Goal: Task Accomplishment & Management: Use online tool/utility

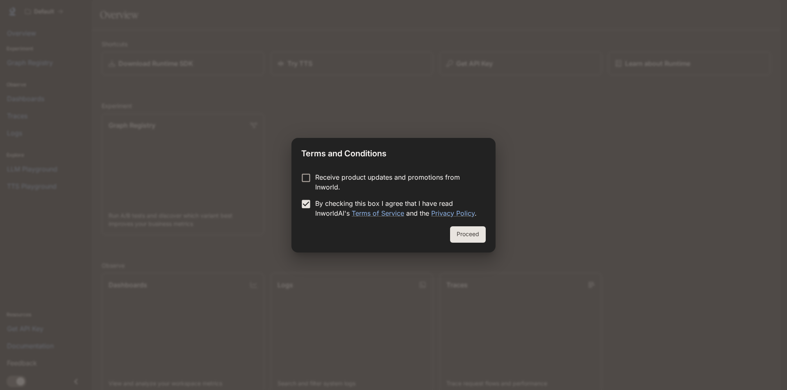
click at [465, 235] on button "Proceed" at bounding box center [468, 235] width 36 height 16
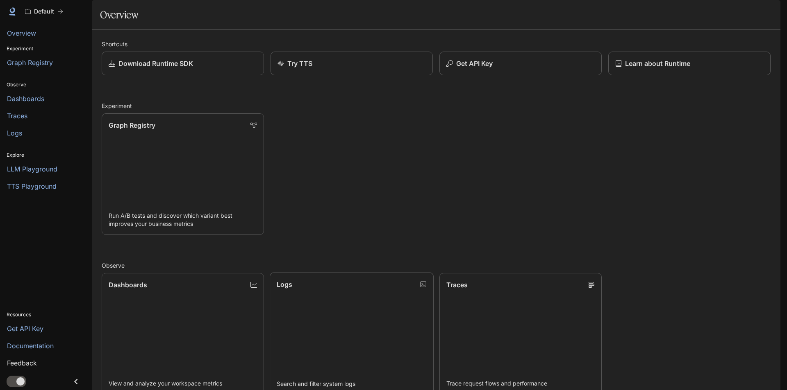
scroll to position [164, 0]
click at [32, 187] on span "TTS Playground" at bounding box center [32, 187] width 50 height 10
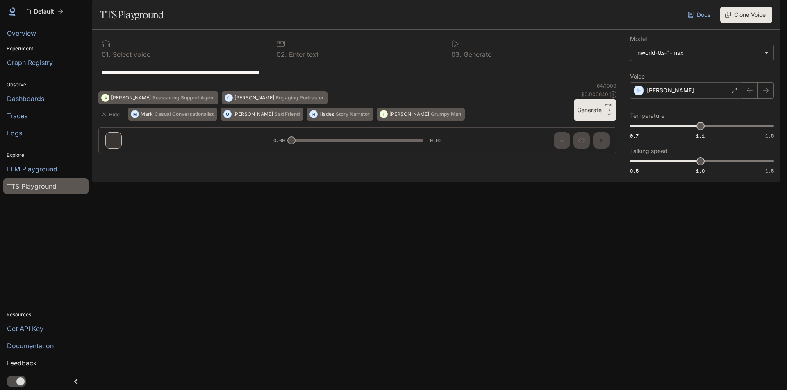
click at [118, 48] on div at bounding box center [183, 44] width 162 height 8
click at [637, 95] on icon "button" at bounding box center [639, 90] width 8 height 8
click at [686, 99] on div "[PERSON_NAME]" at bounding box center [686, 90] width 112 height 16
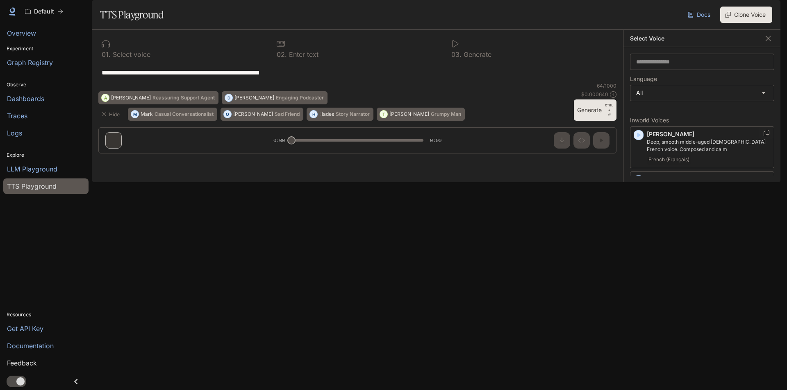
click at [638, 138] on icon "button" at bounding box center [639, 135] width 4 height 5
click at [676, 85] on label "Language" at bounding box center [702, 81] width 144 height 8
click at [676, 112] on body "**********" at bounding box center [393, 195] width 787 height 390
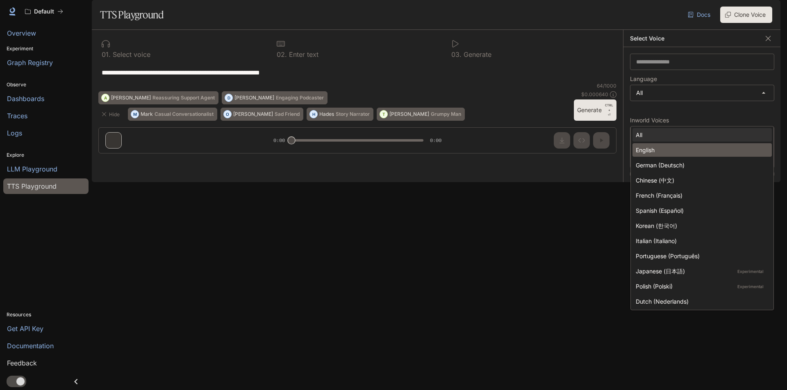
click at [663, 148] on div "English" at bounding box center [699, 150] width 129 height 9
type input "*****"
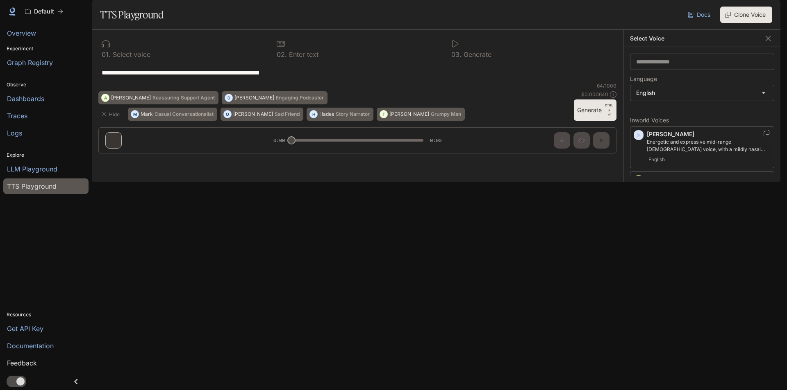
click at [639, 138] on icon "button" at bounding box center [639, 135] width 4 height 5
click at [638, 183] on icon "button" at bounding box center [639, 180] width 4 height 5
click at [640, 181] on icon "button" at bounding box center [638, 177] width 8 height 8
click at [638, 226] on icon "button" at bounding box center [638, 222] width 8 height 8
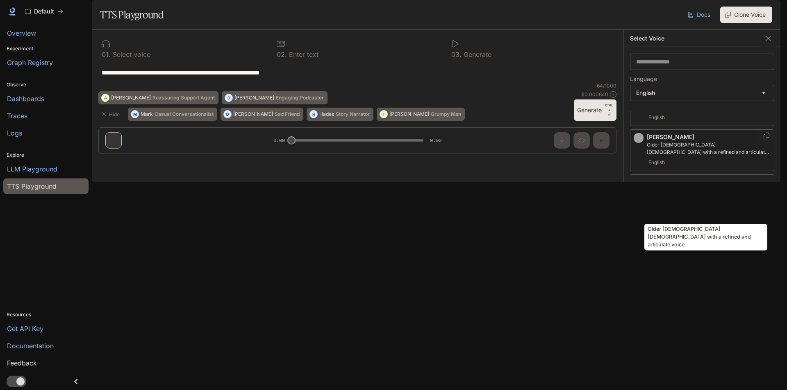
scroll to position [82, 0]
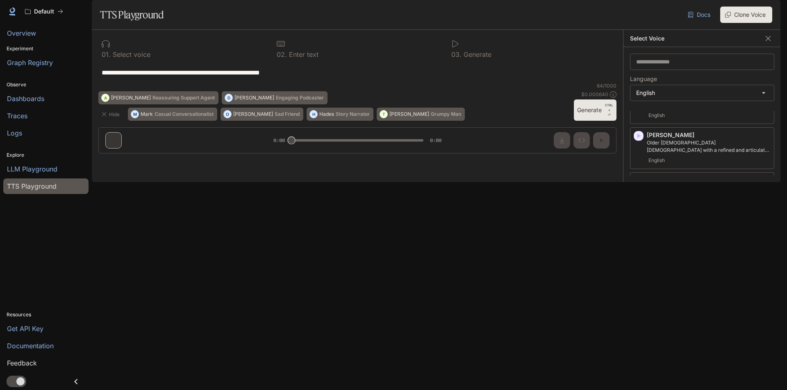
click at [641, 223] on icon "button" at bounding box center [638, 219] width 8 height 8
click at [636, 186] on icon "button" at bounding box center [638, 182] width 8 height 8
click at [639, 229] on icon "button" at bounding box center [639, 227] width 4 height 5
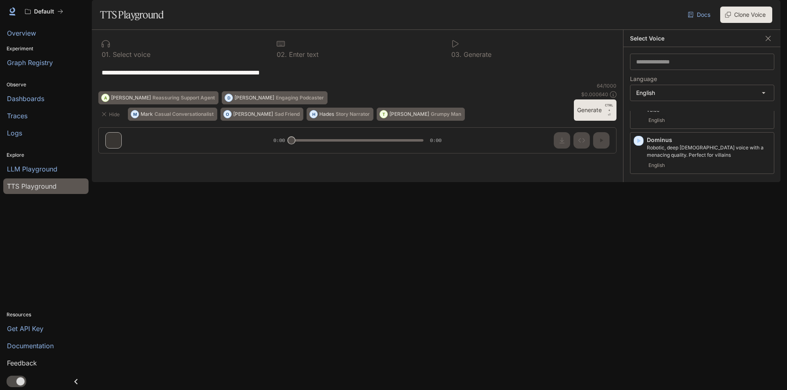
click at [636, 235] on icon "button" at bounding box center [638, 231] width 8 height 8
click at [638, 239] on icon "button" at bounding box center [638, 235] width 8 height 8
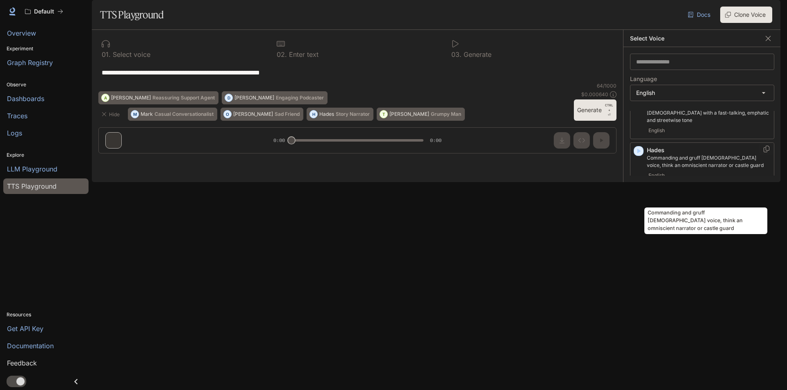
scroll to position [287, 0]
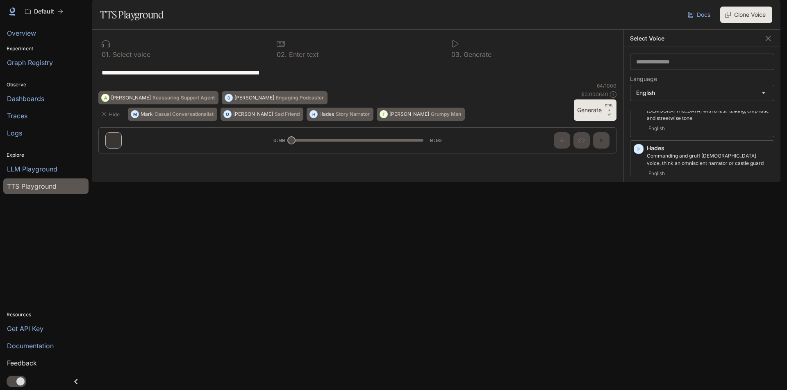
click at [639, 236] on icon "button" at bounding box center [638, 231] width 8 height 8
click at [638, 240] on icon "button" at bounding box center [638, 236] width 8 height 8
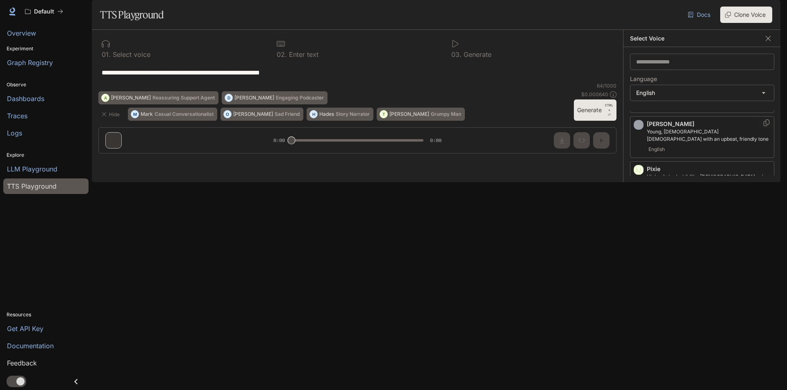
scroll to position [410, 0]
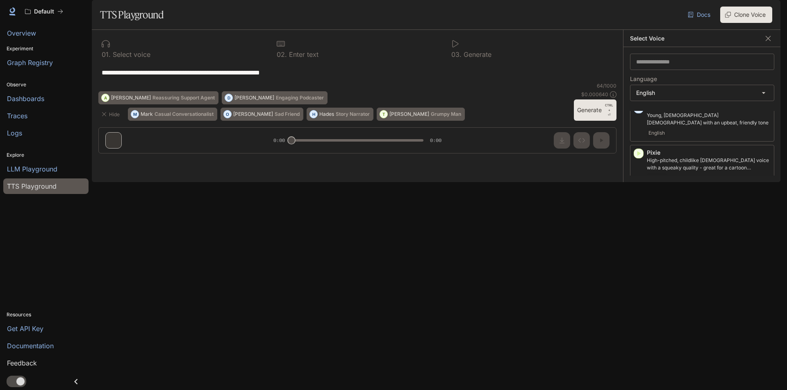
click at [641, 203] on icon "button" at bounding box center [638, 199] width 8 height 8
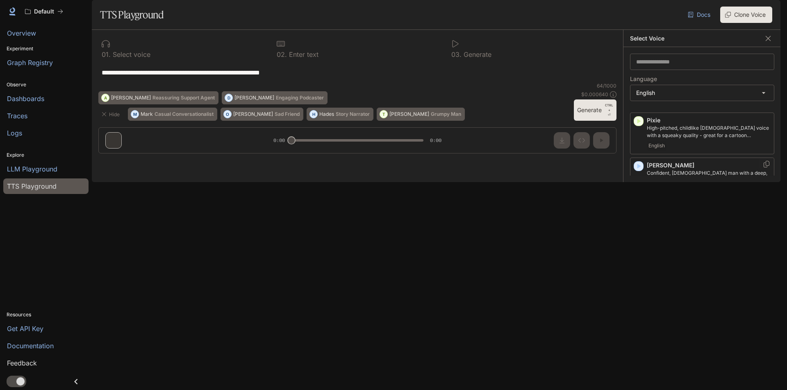
scroll to position [443, 0]
click at [637, 215] on icon "button" at bounding box center [638, 211] width 8 height 8
click at [638, 258] on icon "button" at bounding box center [639, 255] width 4 height 5
click at [637, 303] on icon "button" at bounding box center [639, 300] width 4 height 5
click at [639, 346] on icon "button" at bounding box center [638, 346] width 8 height 8
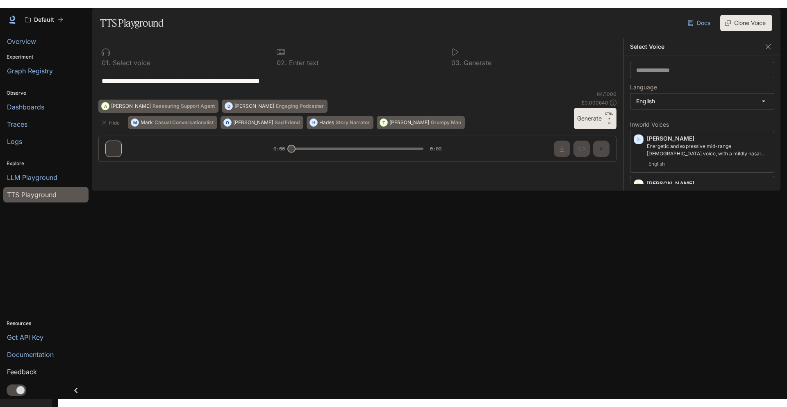
scroll to position [0, 0]
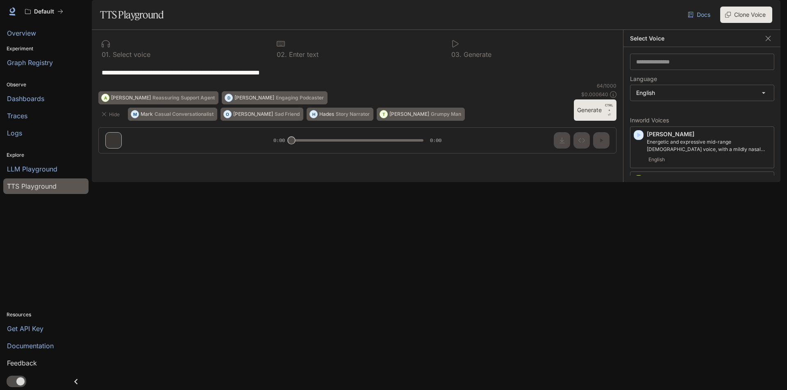
click at [682, 115] on body "**********" at bounding box center [393, 195] width 787 height 390
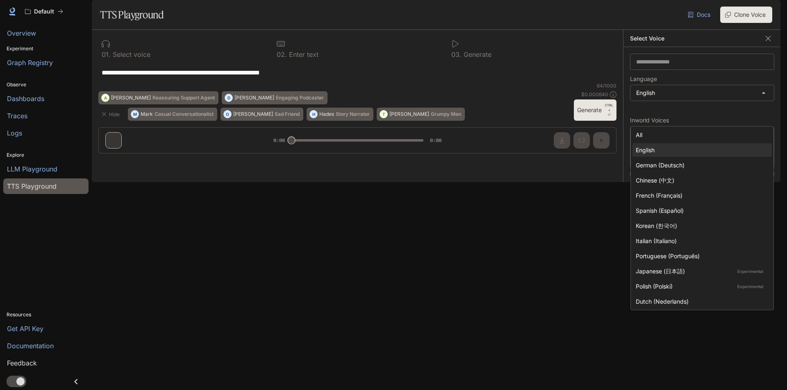
click at [682, 117] on div at bounding box center [393, 195] width 787 height 390
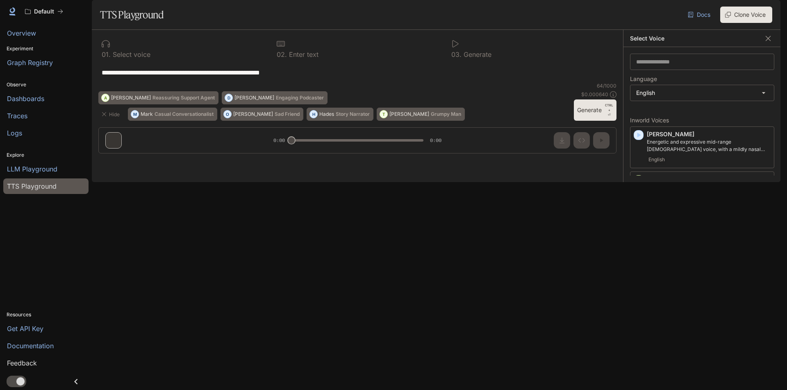
click at [699, 134] on div "​ Language English ***** ​ Inworld Voices [PERSON_NAME] and expressive mid-rang…" at bounding box center [701, 114] width 157 height 135
click at [767, 41] on icon "button" at bounding box center [767, 38] width 5 height 5
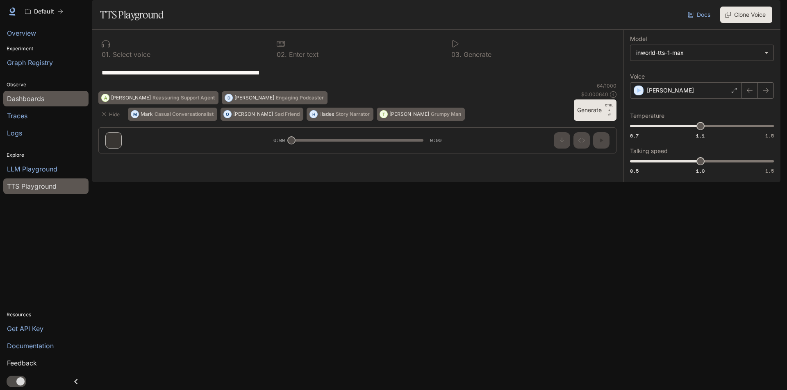
click at [40, 100] on span "Dashboards" at bounding box center [25, 99] width 37 height 10
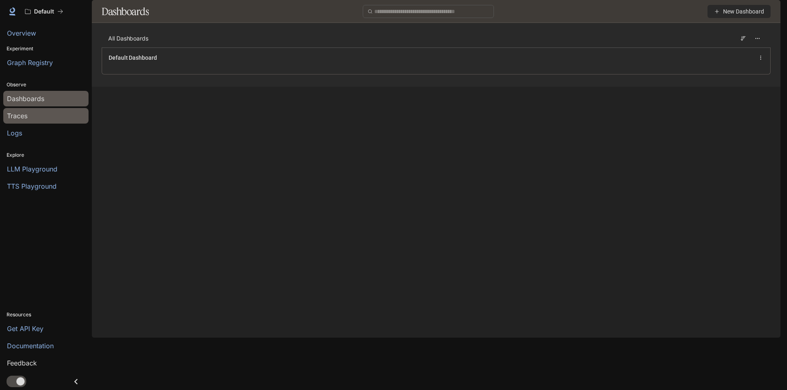
click at [31, 117] on div "Traces" at bounding box center [46, 116] width 78 height 10
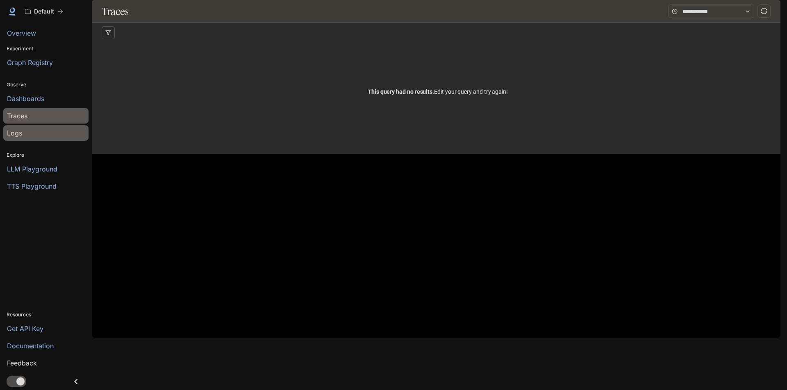
click at [28, 132] on div "Logs" at bounding box center [46, 133] width 78 height 10
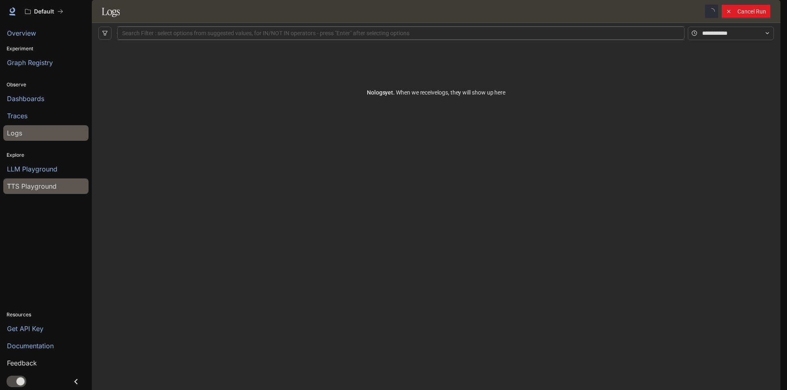
click at [29, 186] on span "TTS Playground" at bounding box center [32, 187] width 50 height 10
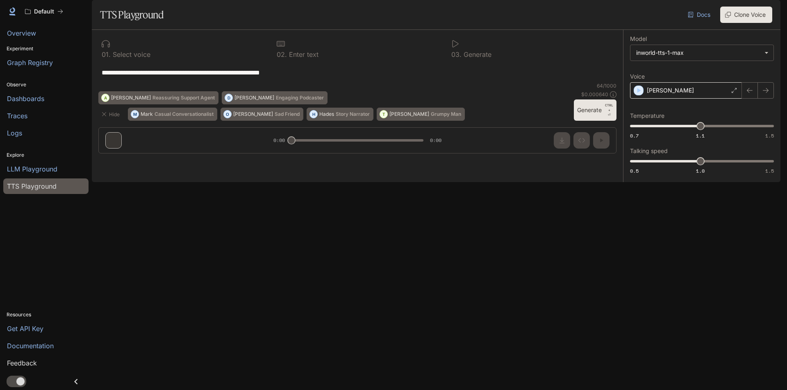
click at [665, 99] on div "[PERSON_NAME]" at bounding box center [686, 90] width 112 height 16
